Goal: Information Seeking & Learning: Understand process/instructions

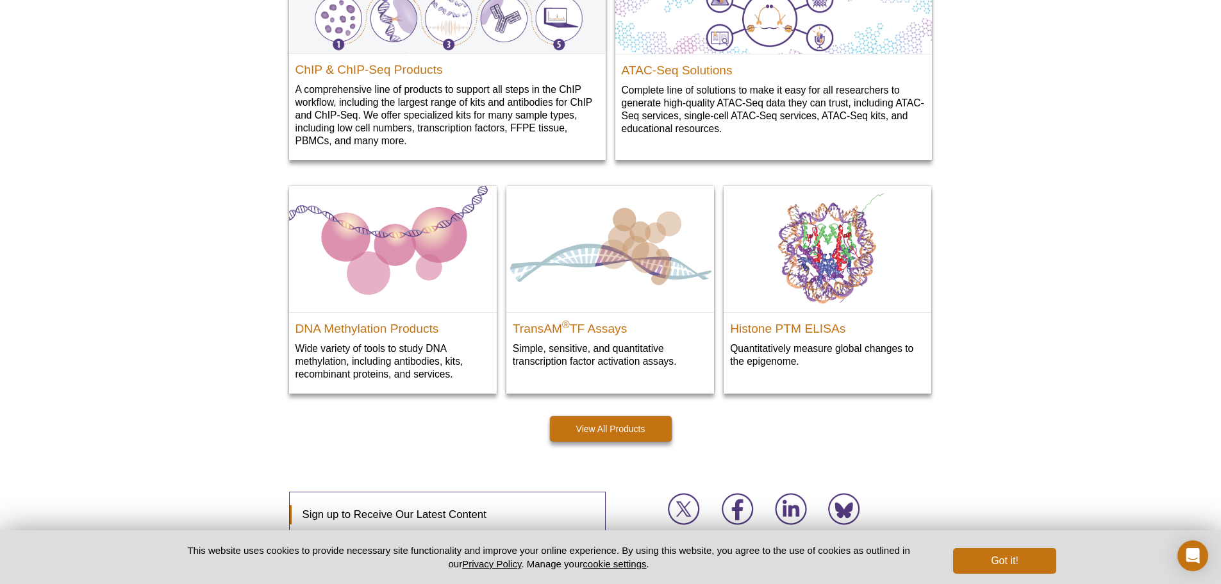
scroll to position [1775, 0]
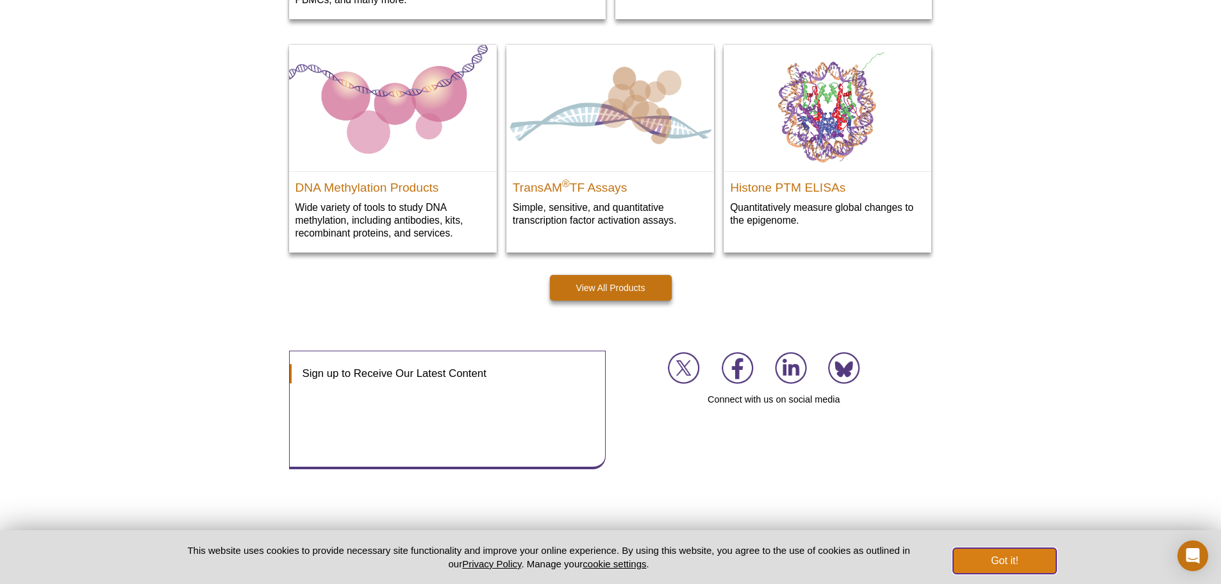
click at [1029, 564] on button "Got it!" at bounding box center [1004, 561] width 103 height 26
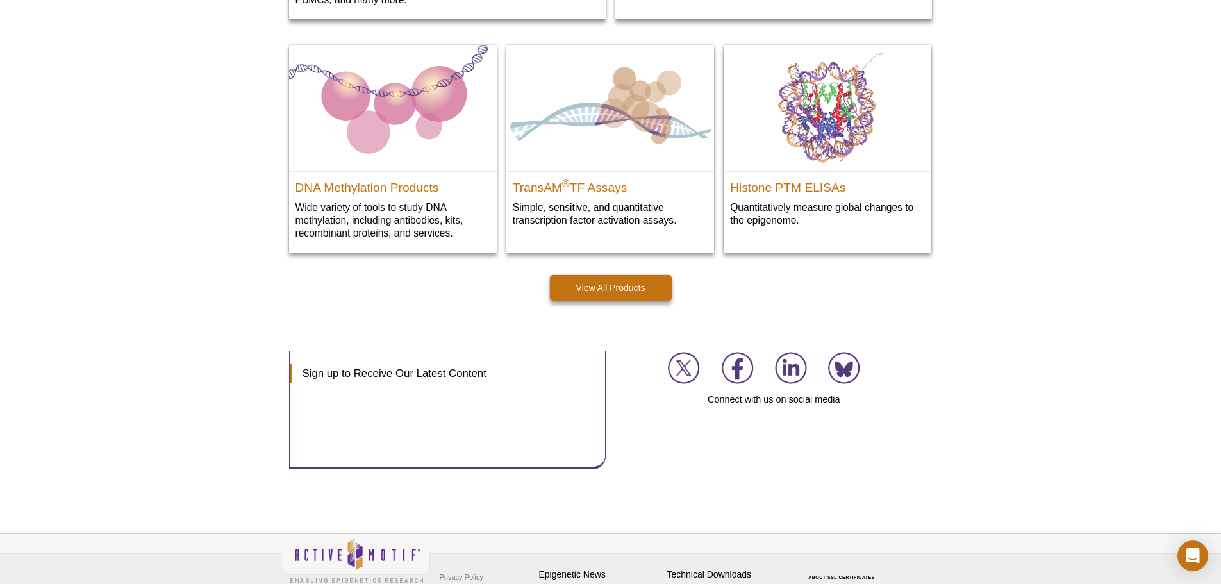
scroll to position [1836, 0]
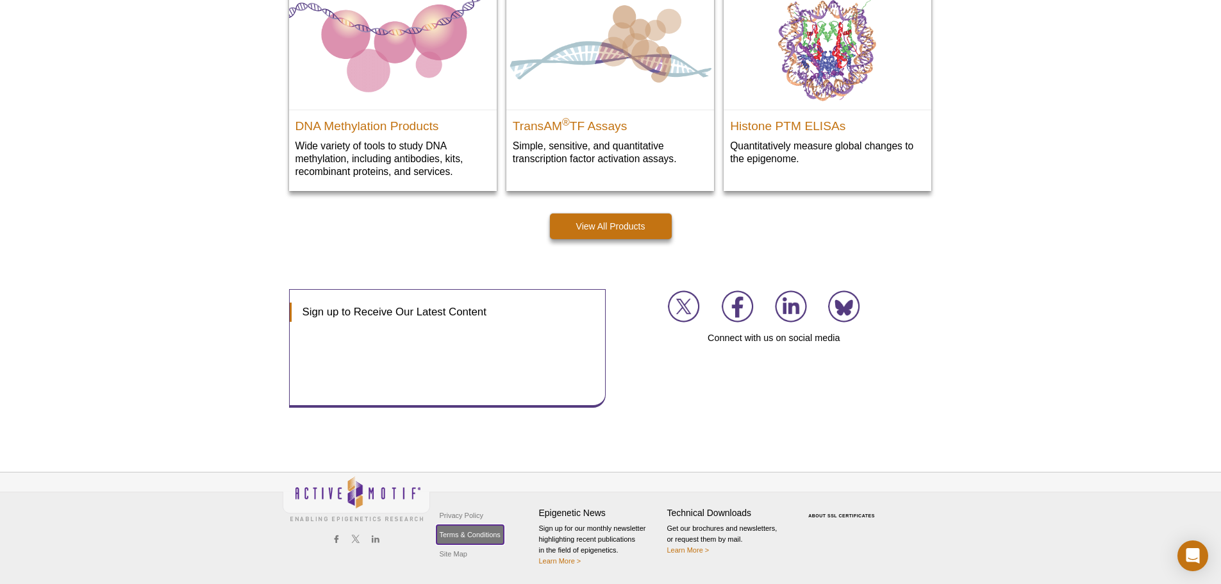
click at [467, 534] on link "Terms & Conditions" at bounding box center [470, 534] width 67 height 19
